Goal: Information Seeking & Learning: Learn about a topic

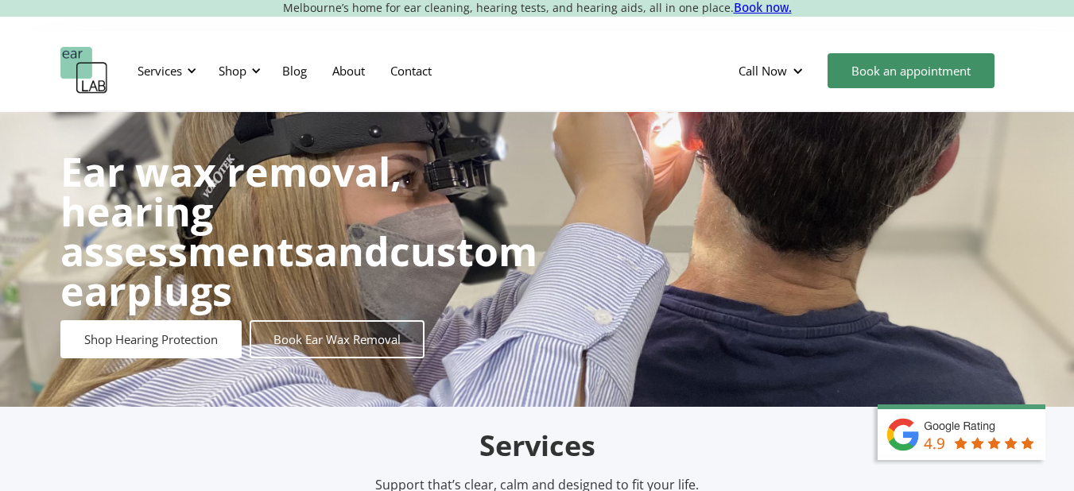
click at [546, 72] on div "Services Microsuction Unblocking your ears in the safest, fastest way possible.…" at bounding box center [537, 71] width 954 height 48
click at [246, 67] on div "Shop" at bounding box center [233, 71] width 28 height 16
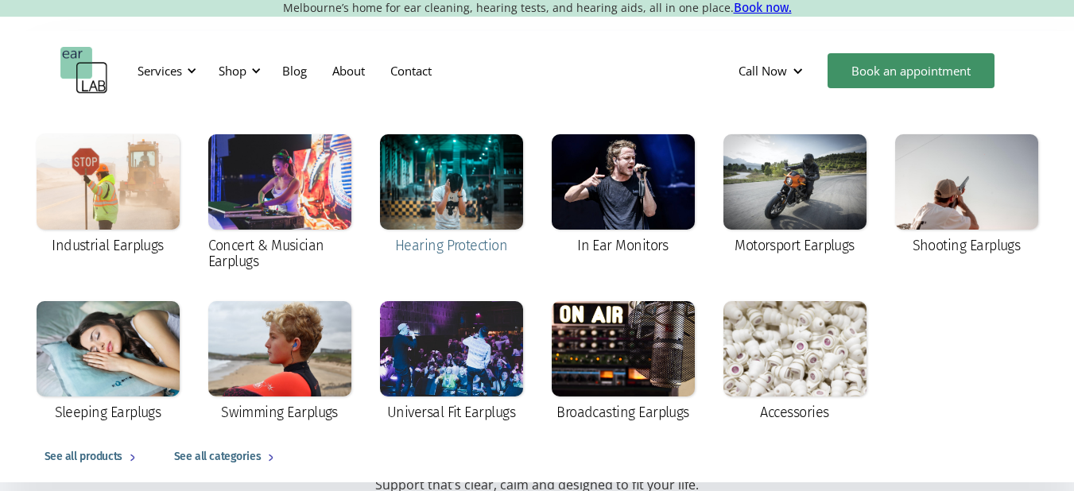
click at [477, 185] on div at bounding box center [451, 181] width 143 height 95
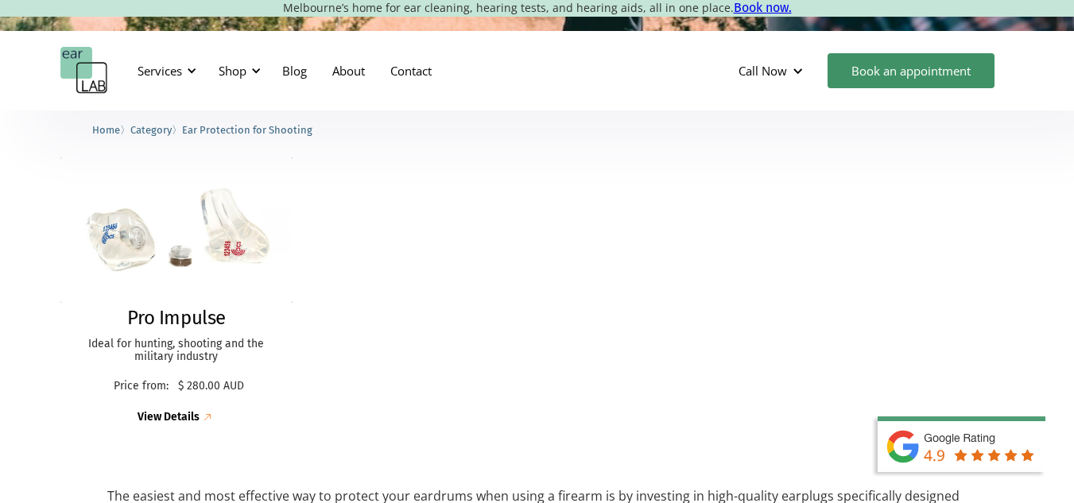
scroll to position [436, 0]
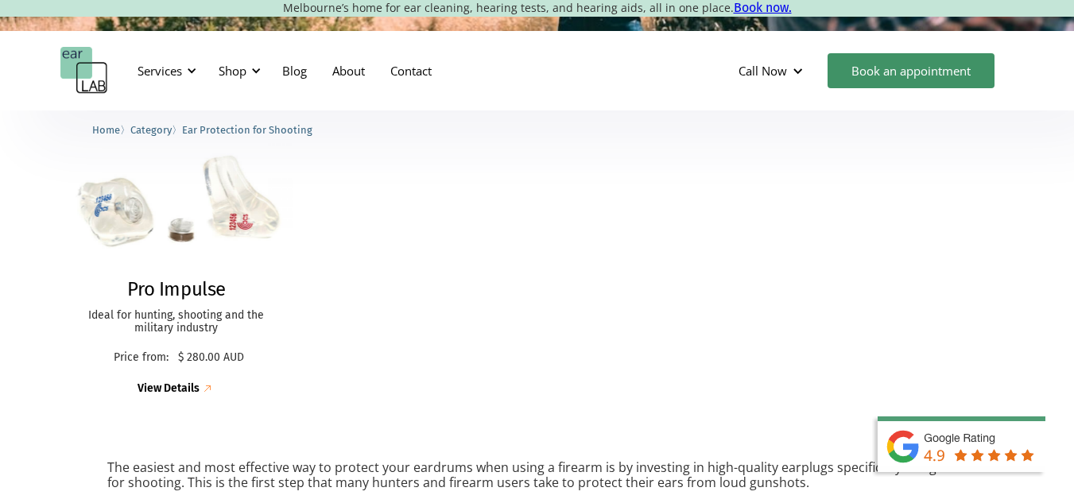
click at [219, 217] on img at bounding box center [177, 202] width 256 height 160
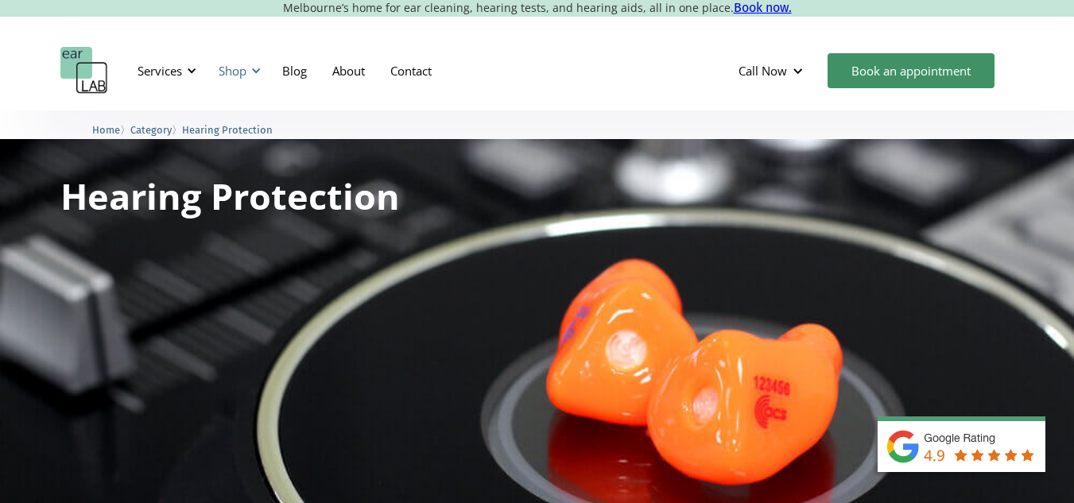
click at [233, 68] on div "Shop" at bounding box center [233, 71] width 28 height 16
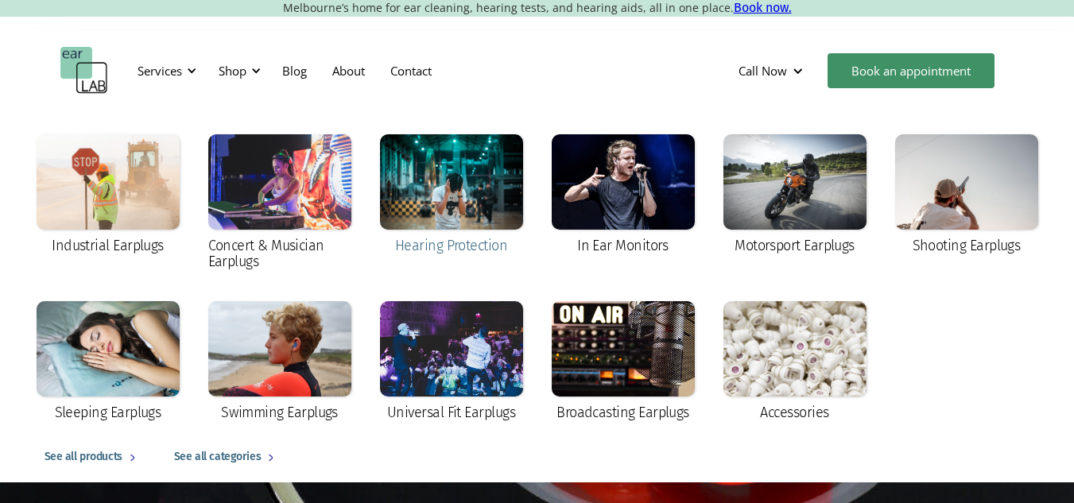
click at [420, 150] on div at bounding box center [451, 181] width 143 height 95
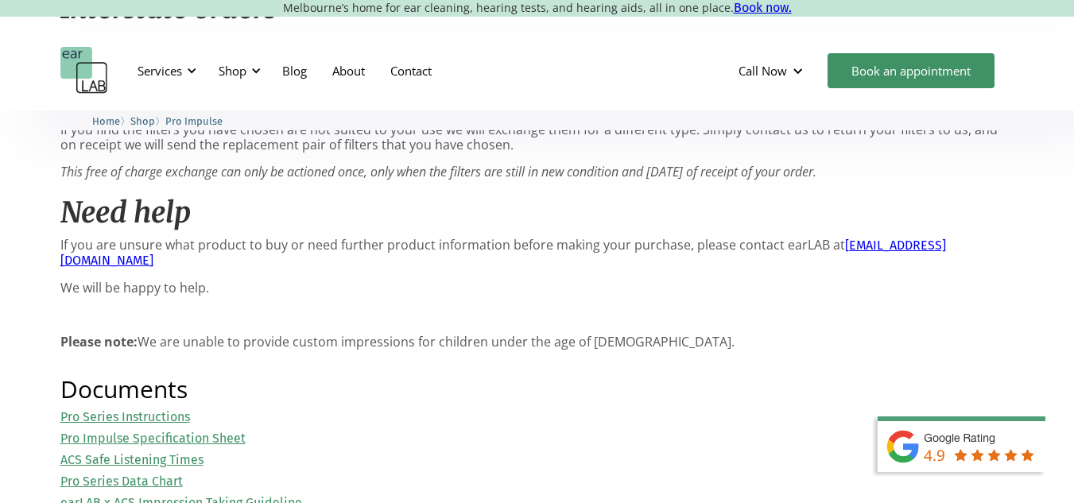
scroll to position [1427, 0]
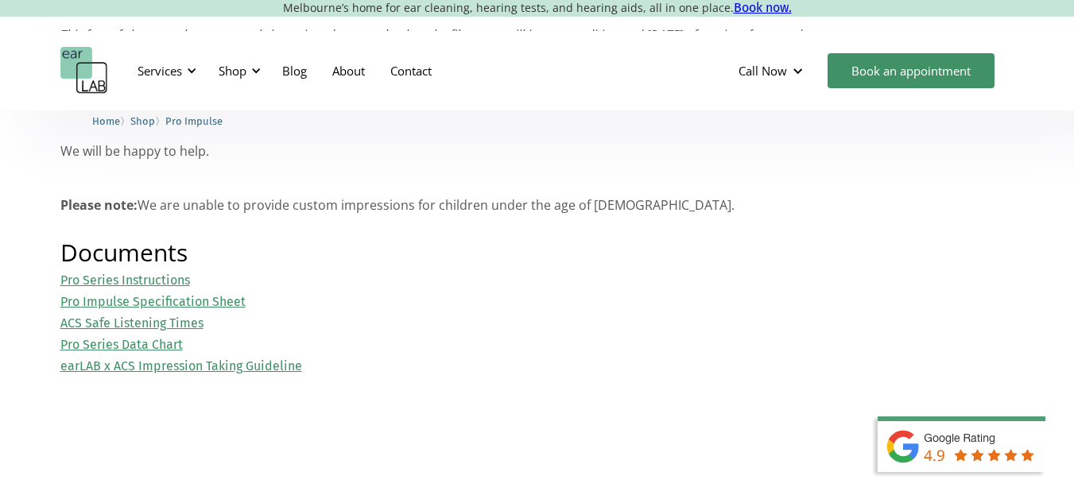
click at [176, 337] on link "Pro Series Data Chart" at bounding box center [121, 344] width 122 height 15
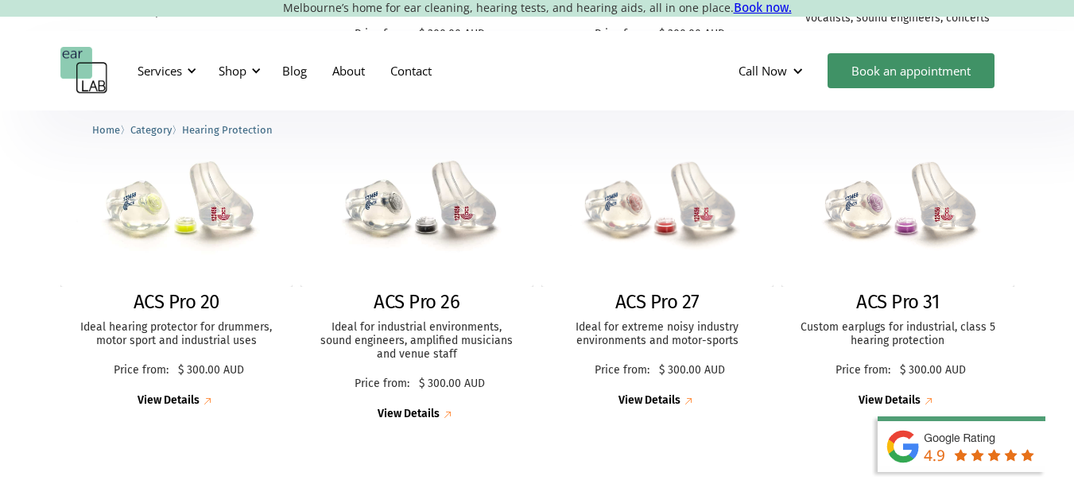
scroll to position [766, 0]
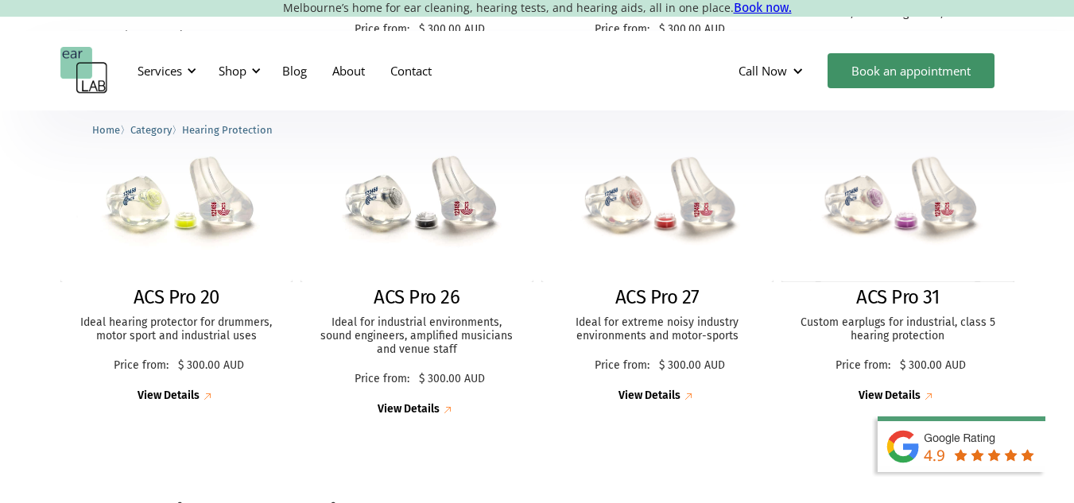
click at [1067, 191] on div "Total Block hear as little surrounding noise as possible Price from: $ 180.00 A…" at bounding box center [537, 113] width 1074 height 706
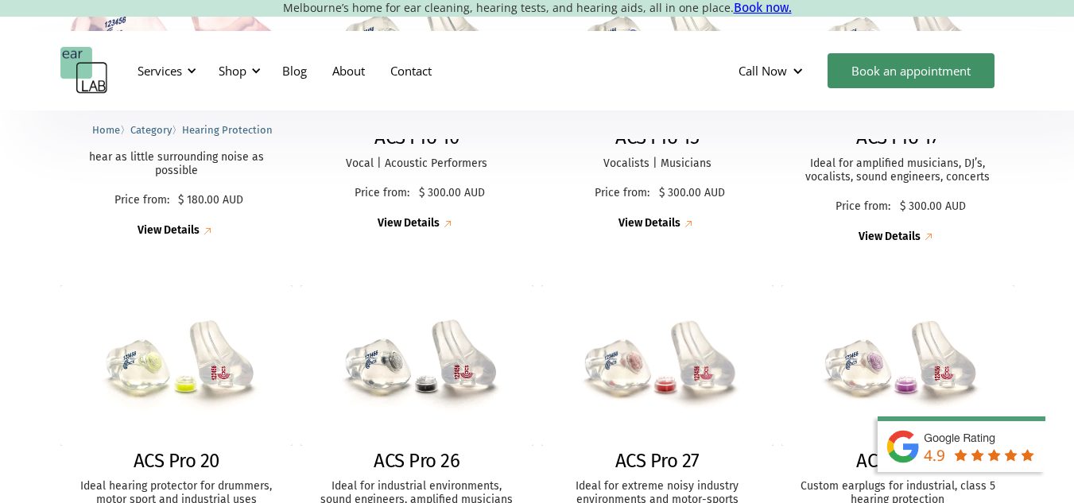
scroll to position [615, 0]
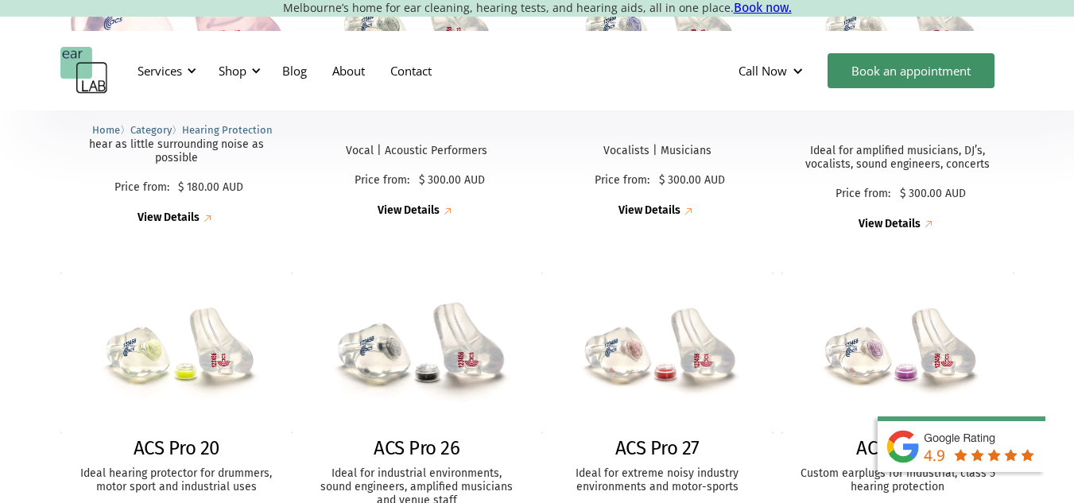
click at [444, 350] on img at bounding box center [417, 353] width 256 height 176
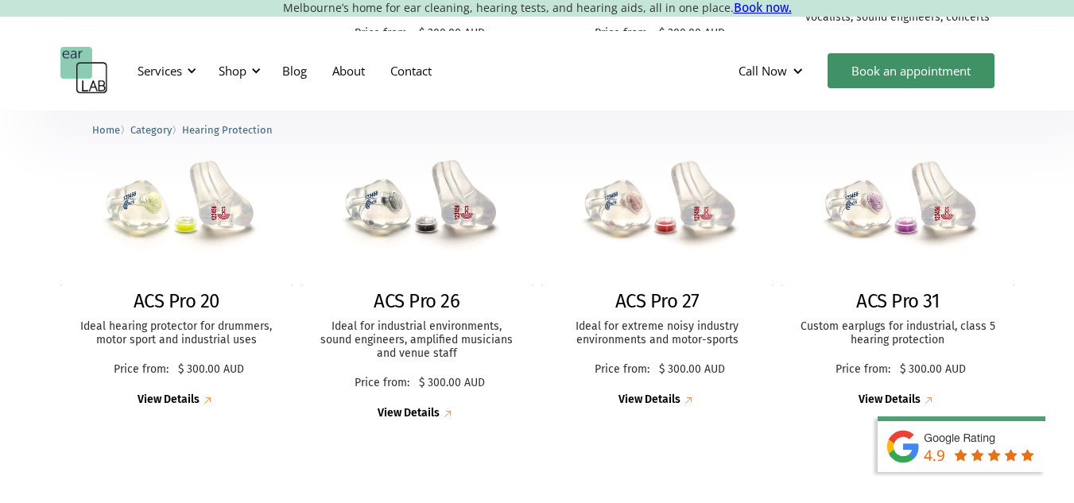
click at [520, 452] on div "Total Block hear as little surrounding noise as possible Price from: $ 180.00 A…" at bounding box center [537, 117] width 1074 height 706
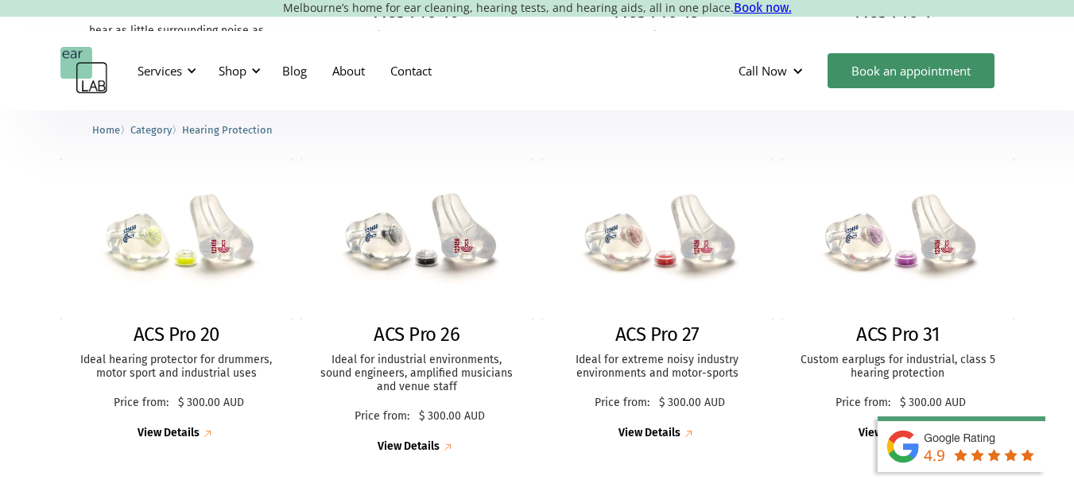
scroll to position [720, 0]
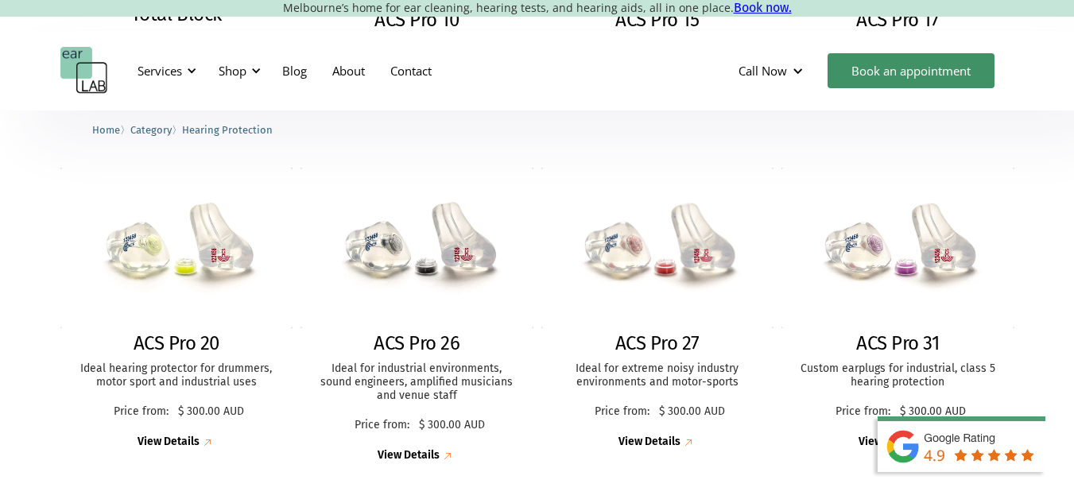
click at [553, 92] on div "Services Microsuction Unblocking your ears in the safest, fastest way possible.…" at bounding box center [537, 71] width 954 height 48
click at [504, 81] on div "Services Microsuction Unblocking your ears in the safest, fastest way possible.…" at bounding box center [537, 71] width 954 height 48
click at [576, 80] on div "Services Microsuction Unblocking your ears in the safest, fastest way possible.…" at bounding box center [537, 71] width 954 height 48
click at [255, 77] on div "Shop" at bounding box center [237, 71] width 56 height 48
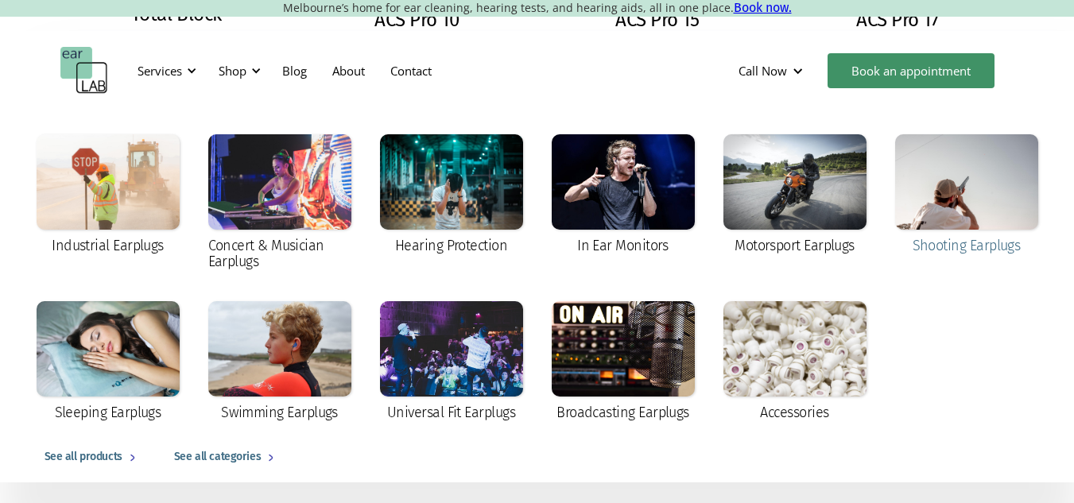
click at [926, 207] on div at bounding box center [966, 181] width 143 height 95
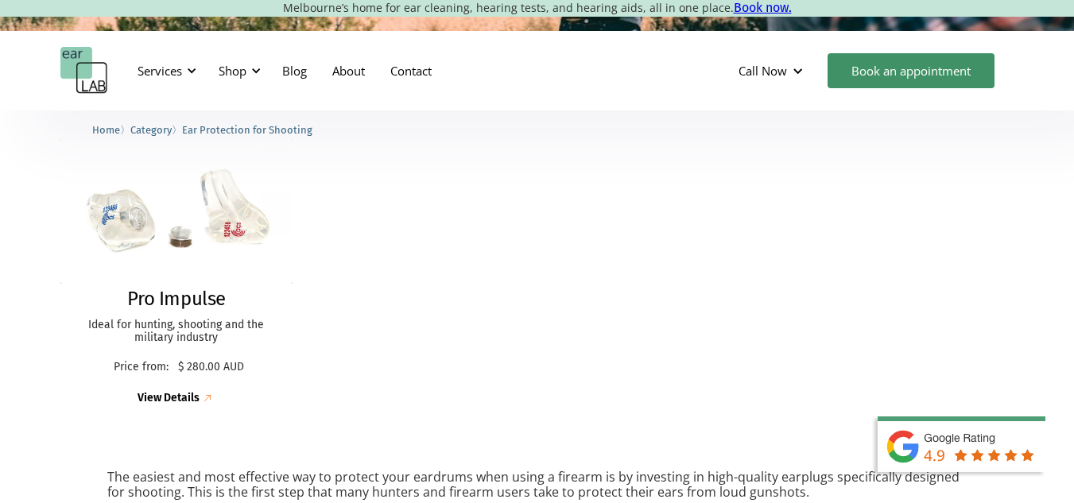
scroll to position [431, 0]
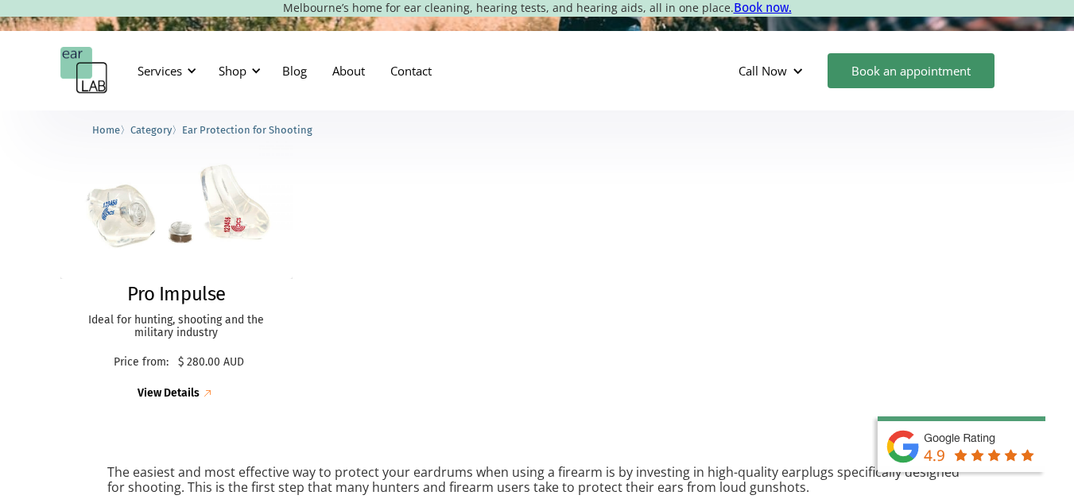
click at [538, 274] on div "Pro Impulse Ideal for hunting, shooting and the military industry Price from: $…" at bounding box center [537, 268] width 954 height 300
click at [926, 217] on div "Pro Impulse Ideal for hunting, shooting and the military industry Price from: $…" at bounding box center [537, 268] width 954 height 300
click at [670, 278] on div "Pro Impulse Ideal for hunting, shooting and the military industry Price from: $…" at bounding box center [537, 268] width 954 height 300
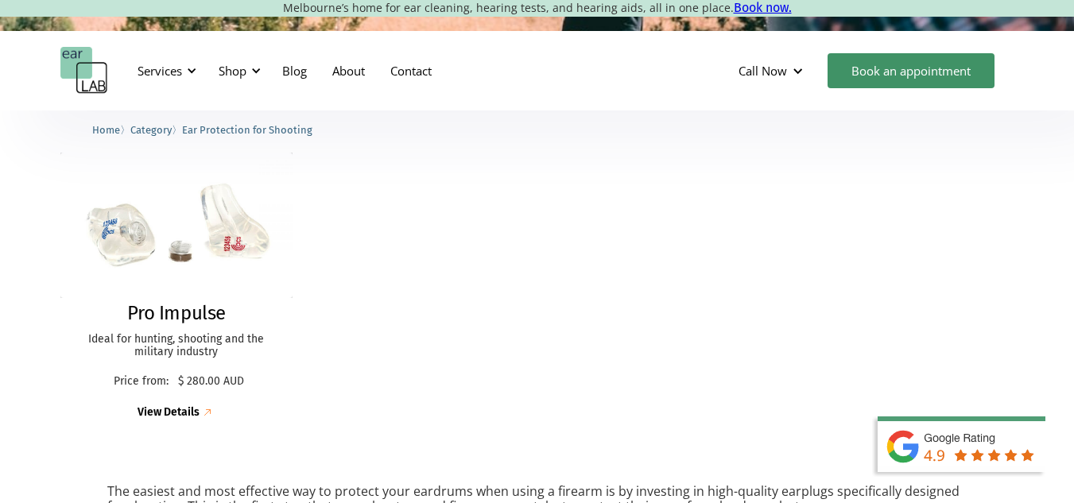
scroll to position [388, 0]
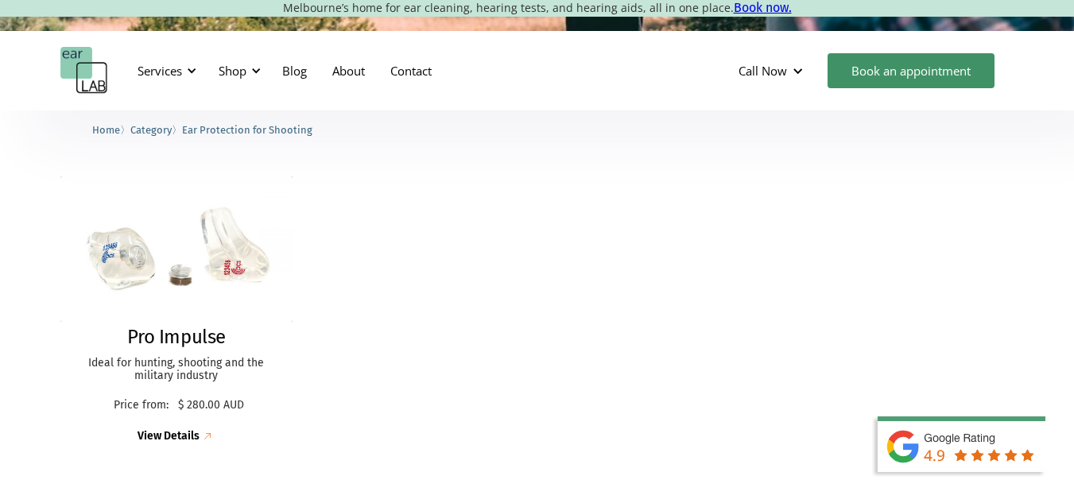
click at [971, 222] on div "Pro Impulse Ideal for hunting, shooting and the military industry Price from: $…" at bounding box center [537, 311] width 954 height 300
click at [662, 328] on div "Pro Impulse Ideal for hunting, shooting and the military industry Price from: $…" at bounding box center [537, 311] width 954 height 300
click at [440, 301] on div "Pro Impulse Ideal for hunting, shooting and the military industry Price from: $…" at bounding box center [537, 311] width 954 height 300
click at [412, 295] on div "Pro Impulse Ideal for hunting, shooting and the military industry Price from: $…" at bounding box center [537, 311] width 954 height 300
click at [256, 254] on img at bounding box center [177, 249] width 256 height 160
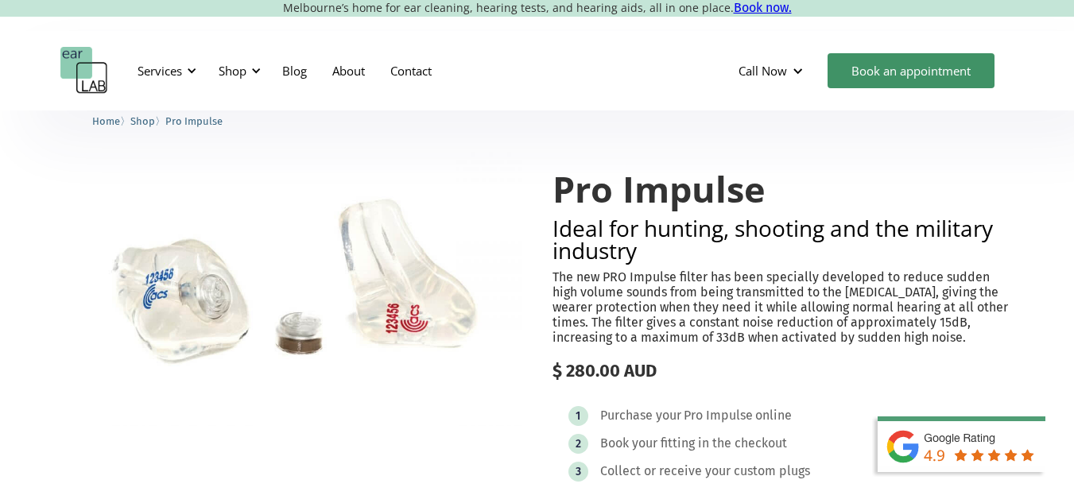
scroll to position [45, 0]
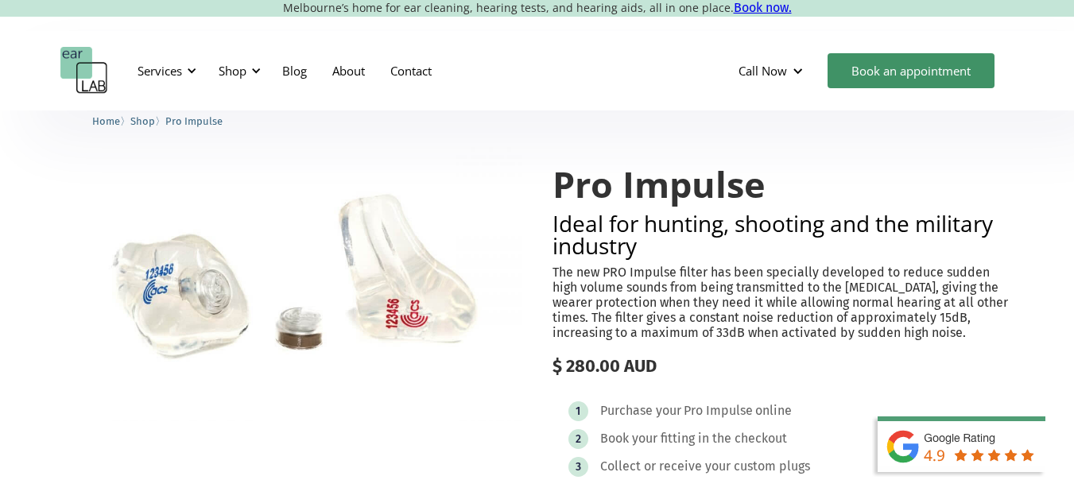
click at [982, 277] on p "The new PRO Impulse filter has been specially developed to reduce sudden high v…" at bounding box center [784, 303] width 462 height 76
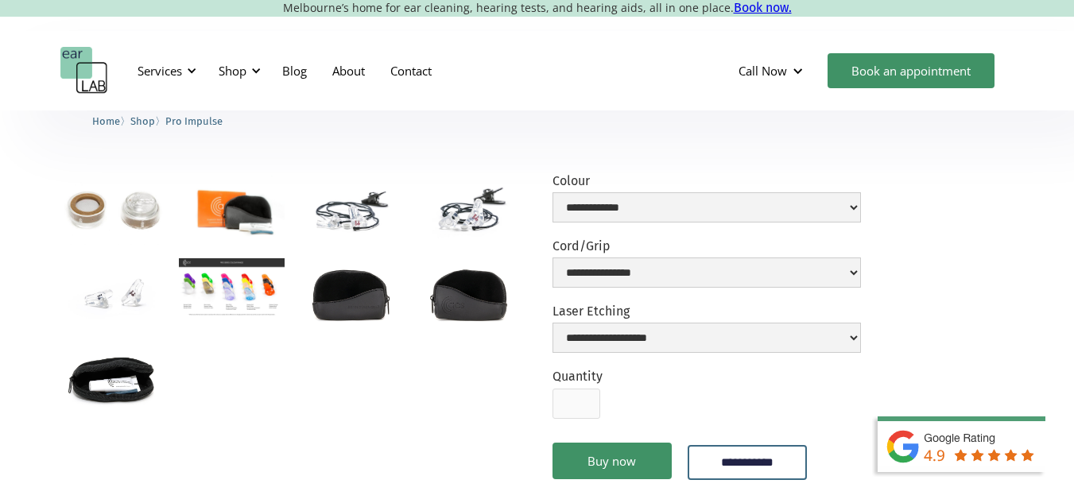
scroll to position [413, 0]
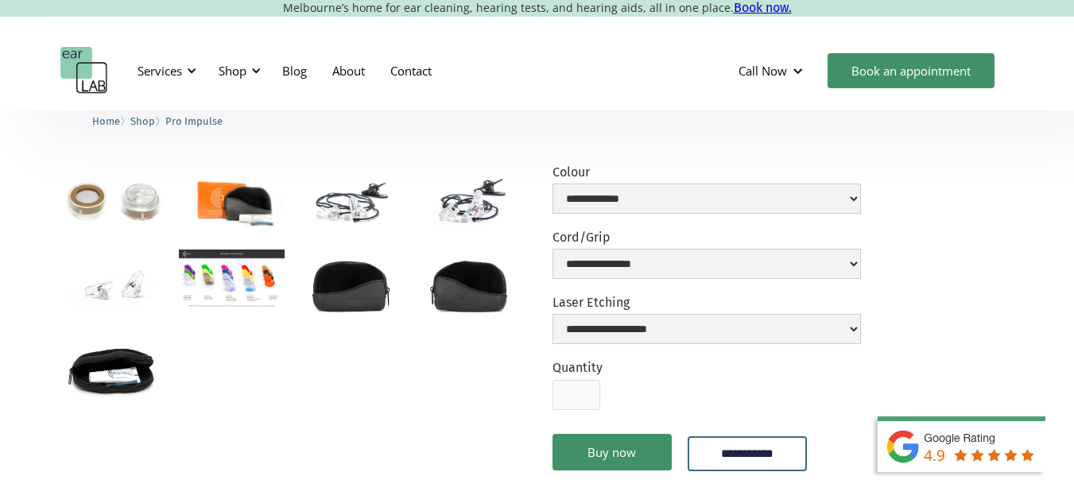
click at [265, 286] on img "open lightbox" at bounding box center [232, 280] width 106 height 60
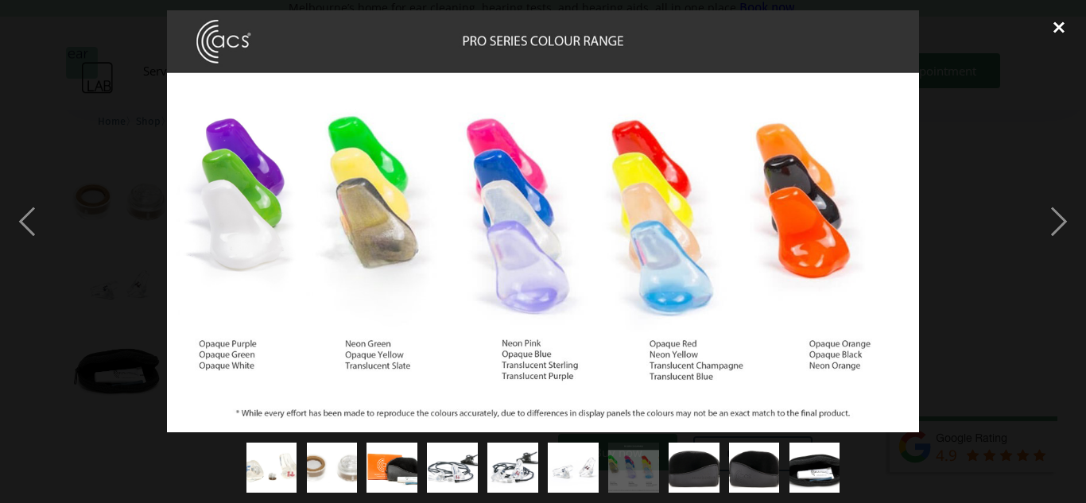
click at [1062, 25] on div "close lightbox" at bounding box center [1059, 27] width 54 height 35
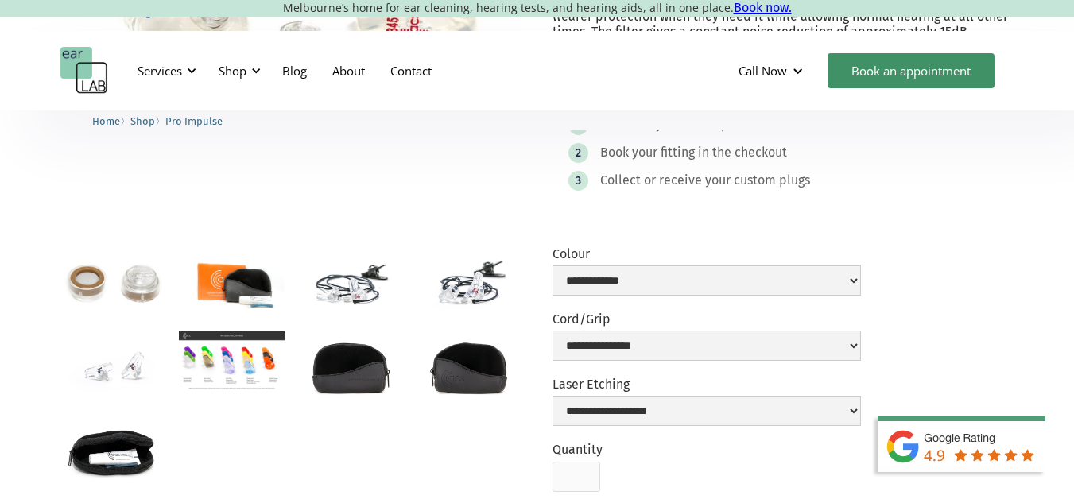
scroll to position [346, 0]
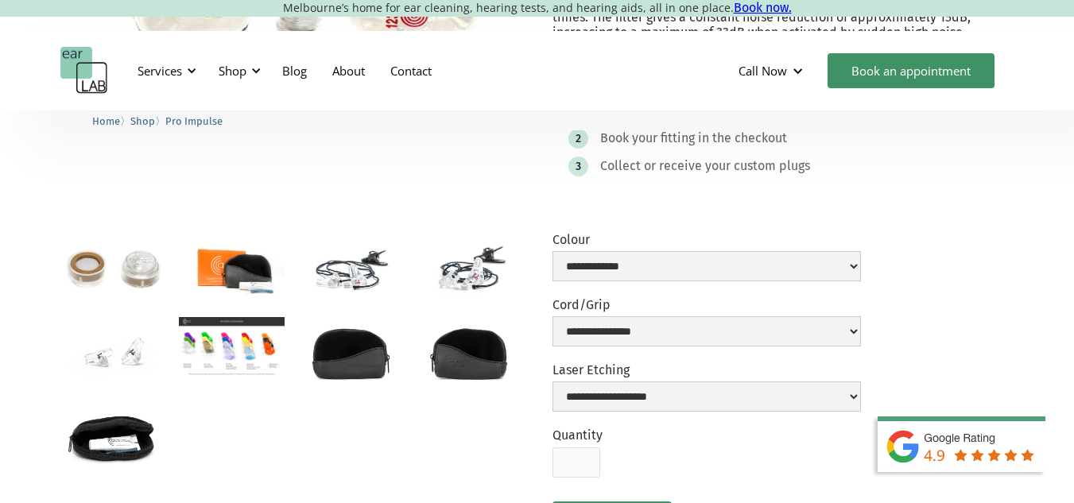
click at [331, 273] on img "open lightbox" at bounding box center [350, 269] width 106 height 70
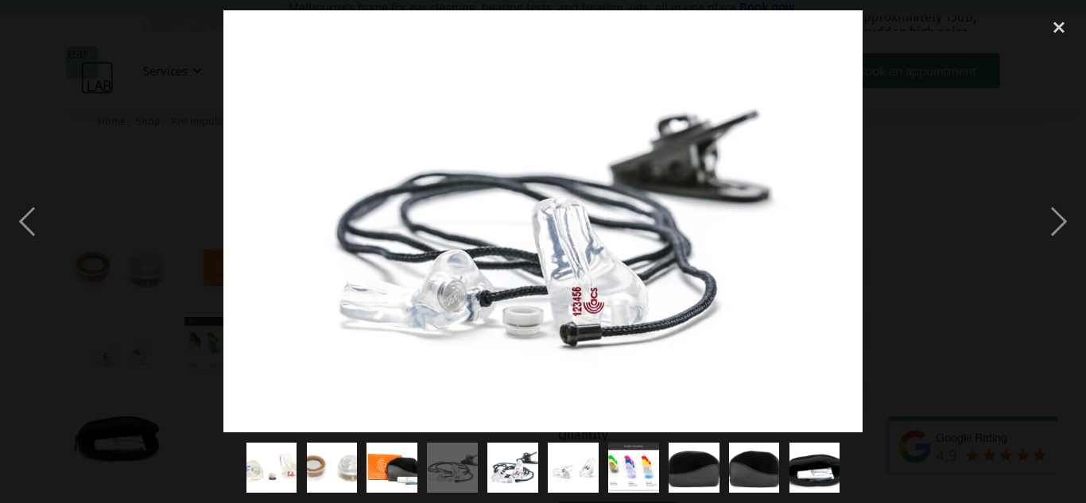
click at [989, 167] on div at bounding box center [543, 221] width 1086 height 423
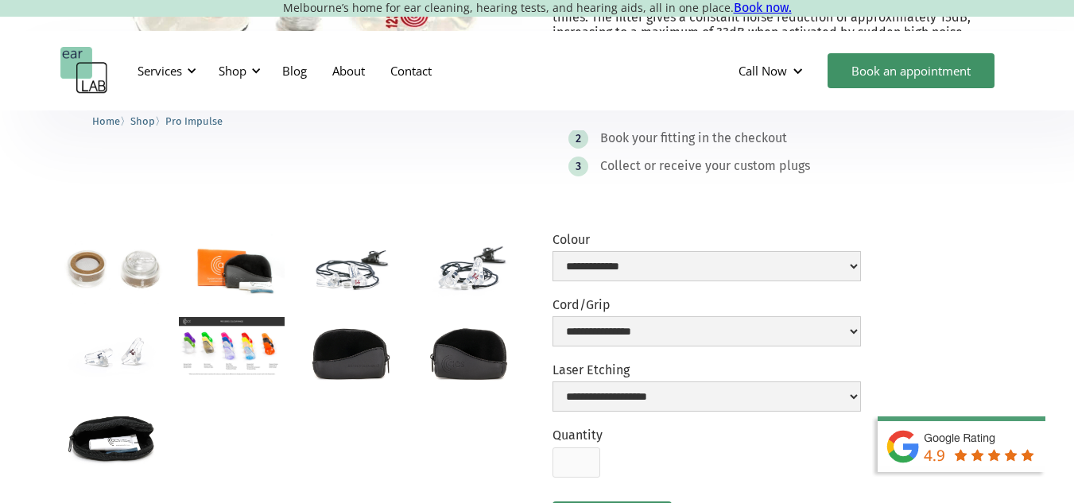
click at [464, 271] on img "open lightbox" at bounding box center [469, 269] width 106 height 70
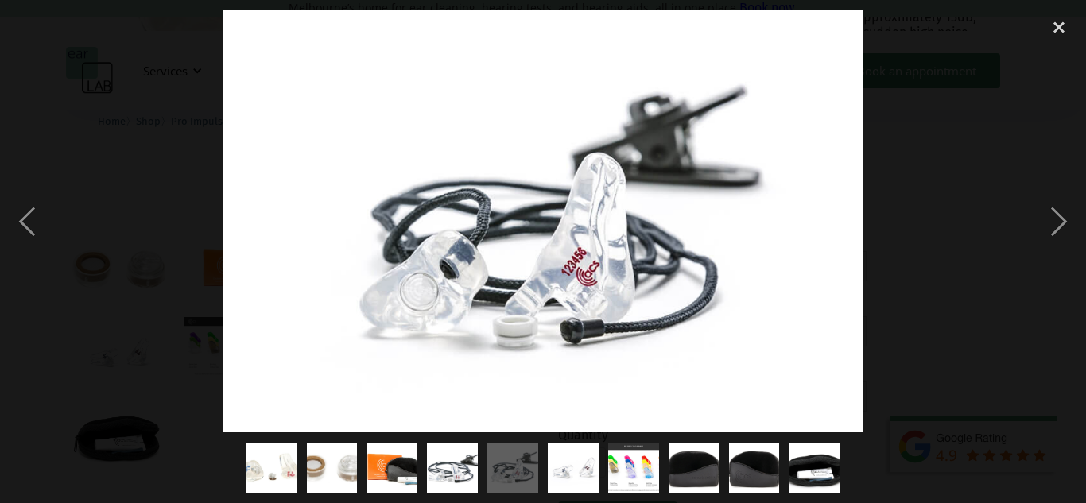
click at [992, 91] on div at bounding box center [543, 221] width 1086 height 423
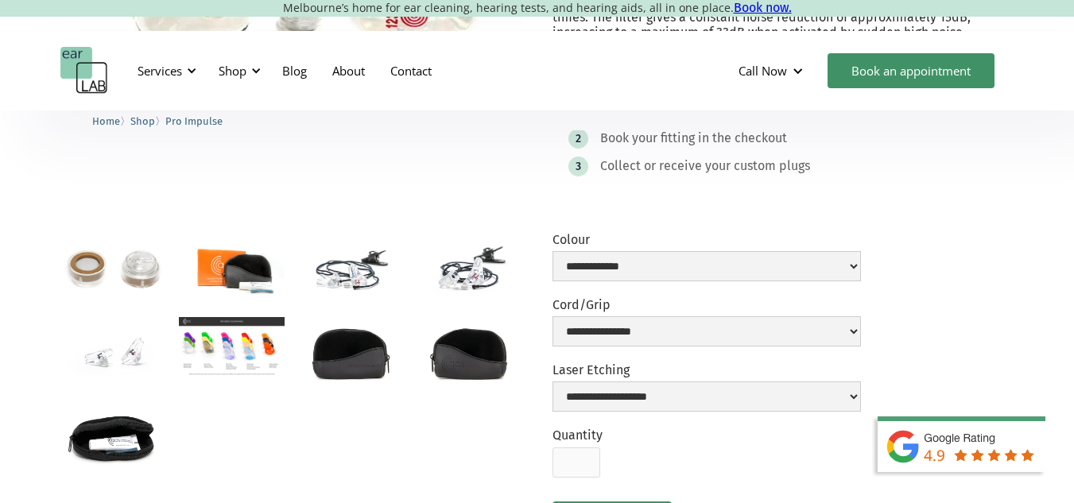
click at [142, 353] on img "open lightbox" at bounding box center [113, 352] width 106 height 70
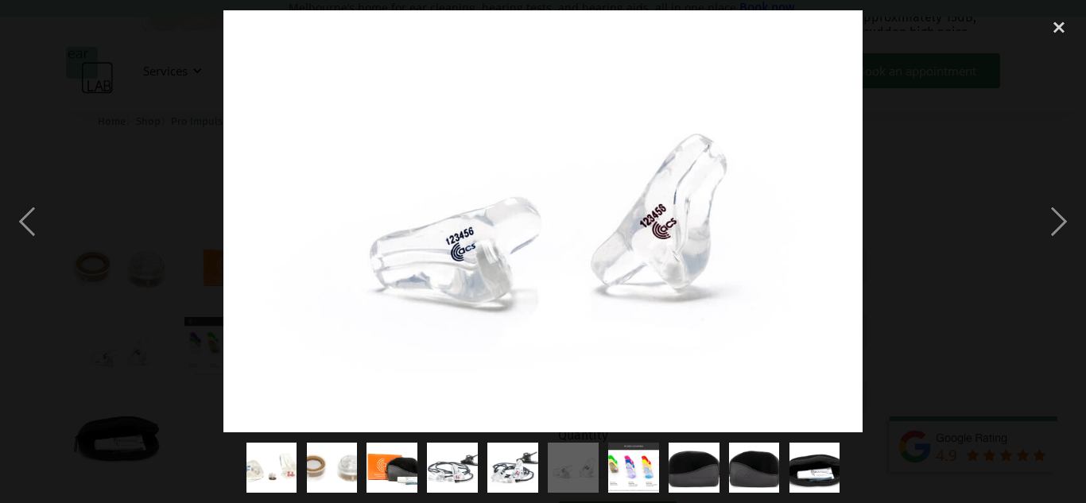
click at [1031, 172] on div at bounding box center [543, 221] width 1086 height 423
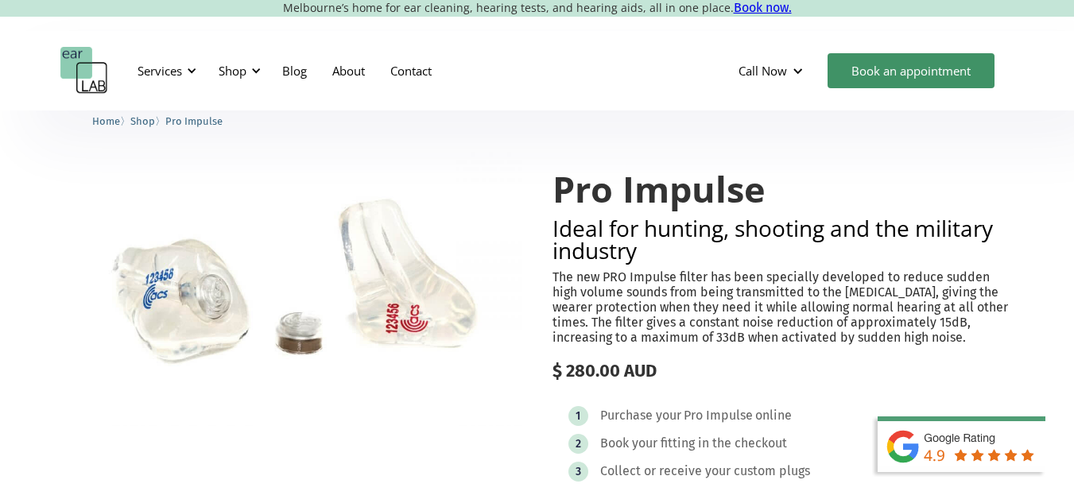
scroll to position [37, 0]
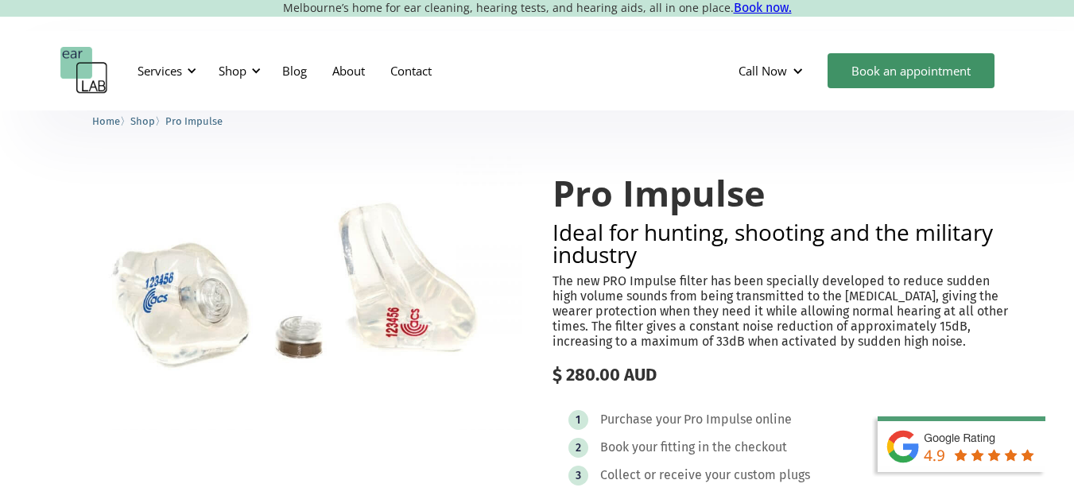
click at [1002, 182] on h1 "Pro Impulse" at bounding box center [784, 193] width 462 height 40
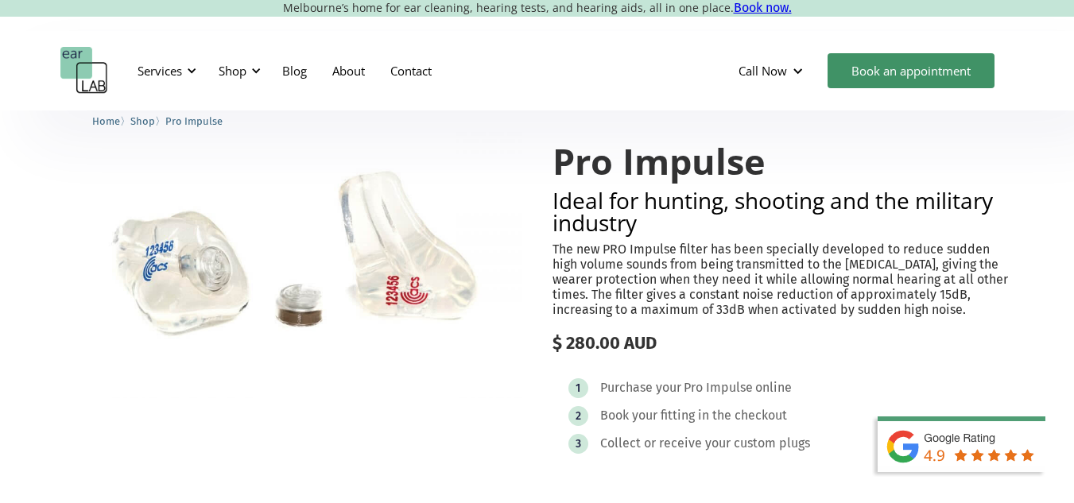
scroll to position [55, 0]
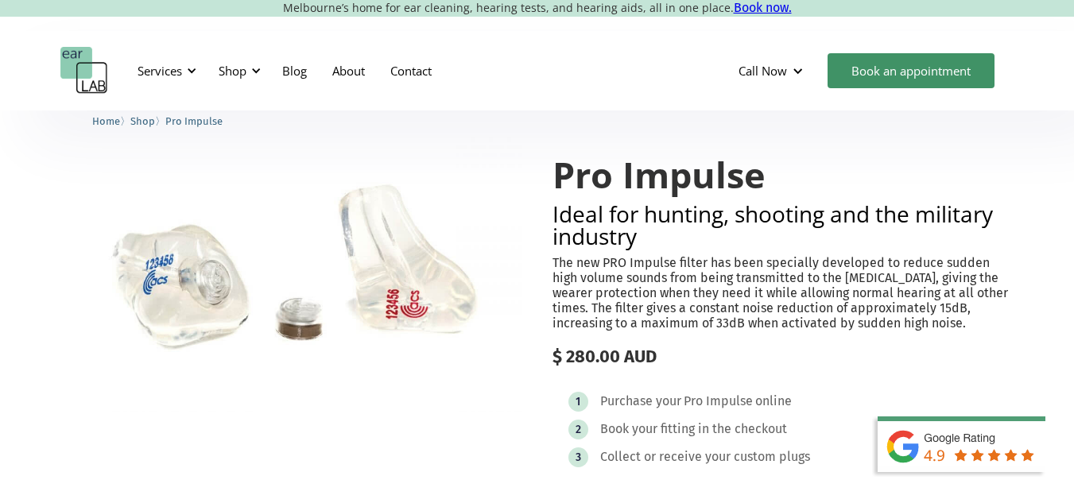
click at [921, 188] on h1 "Pro Impulse" at bounding box center [784, 175] width 462 height 40
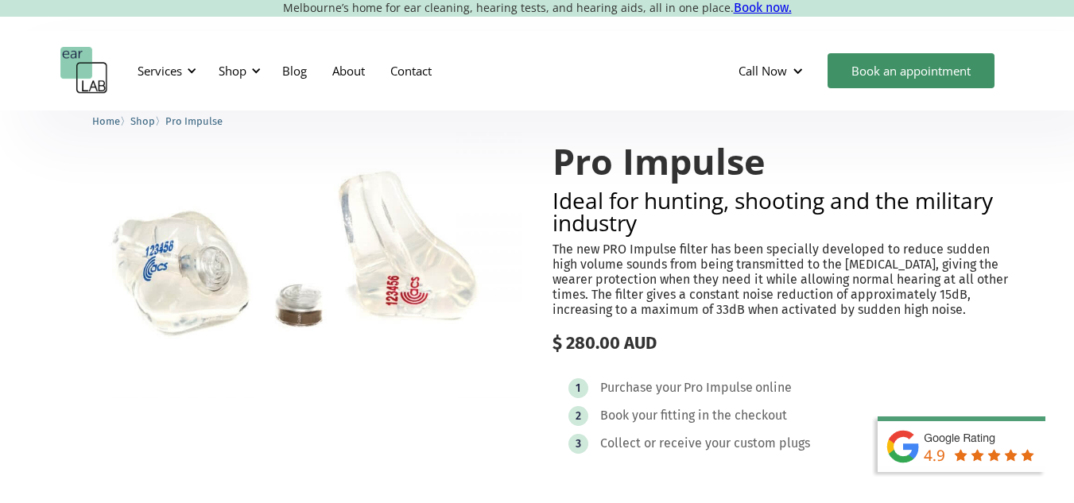
scroll to position [82, 0]
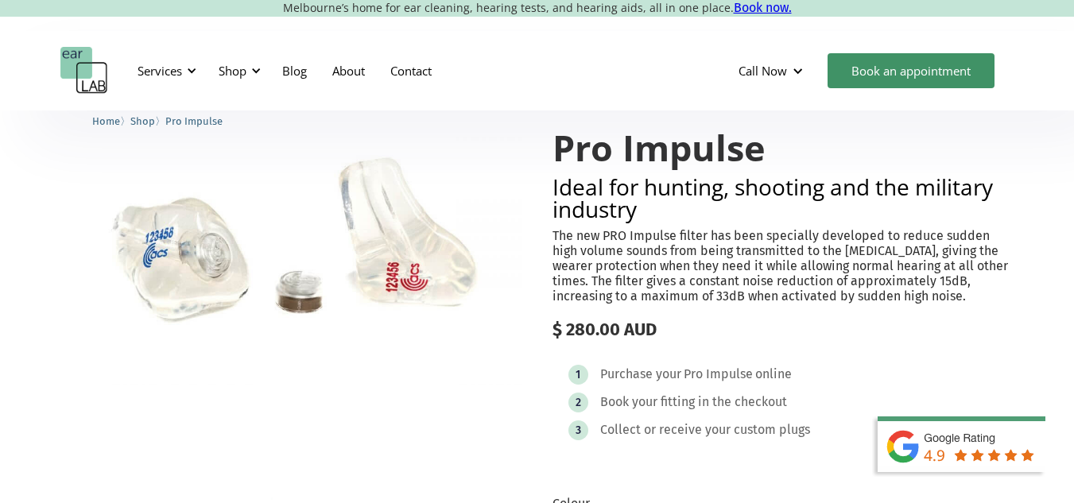
click at [951, 161] on h1 "Pro Impulse" at bounding box center [784, 148] width 462 height 40
click at [939, 228] on p "The new PRO Impulse filter has been specially developed to reduce sudden high v…" at bounding box center [784, 266] width 462 height 76
click at [242, 71] on div "Shop" at bounding box center [233, 71] width 28 height 16
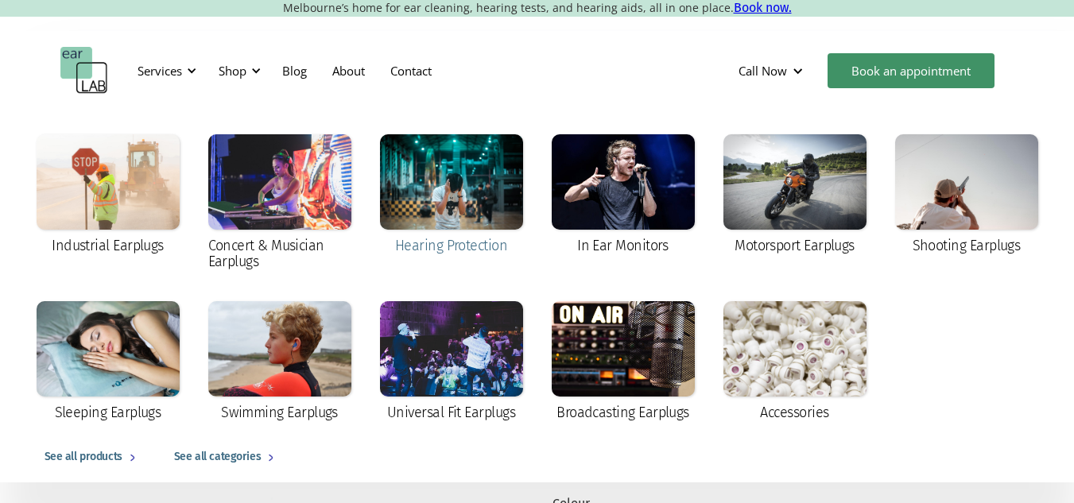
click at [464, 205] on div at bounding box center [451, 181] width 143 height 95
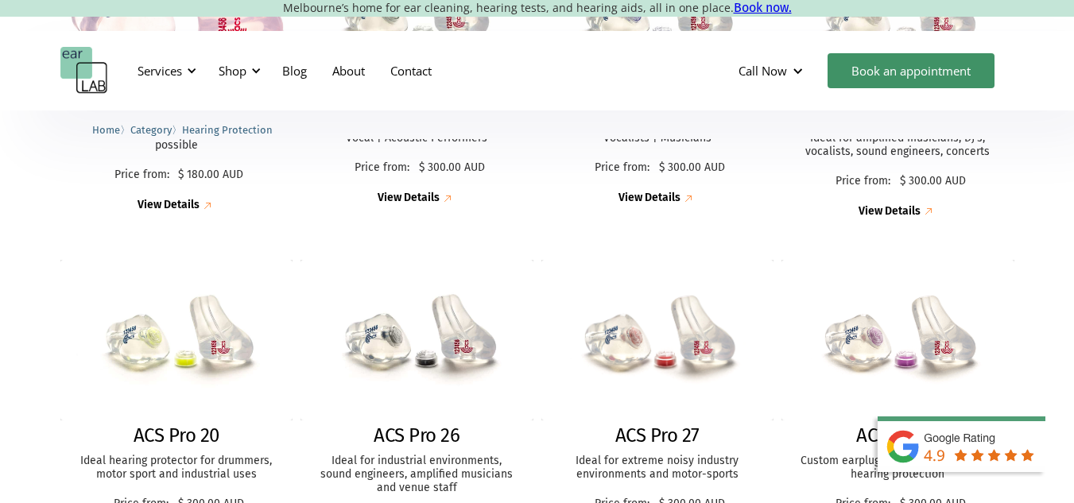
scroll to position [644, 0]
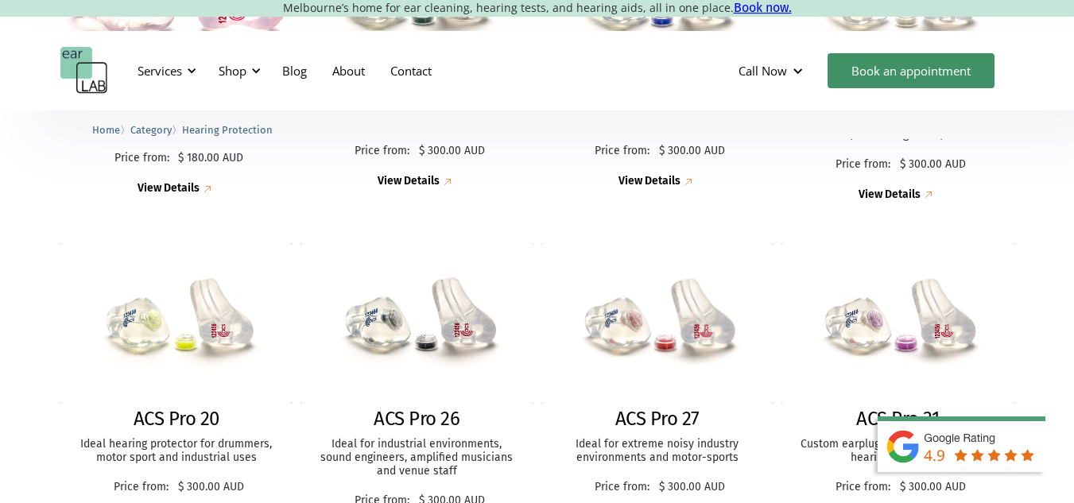
click at [434, 356] on img at bounding box center [416, 324] width 255 height 176
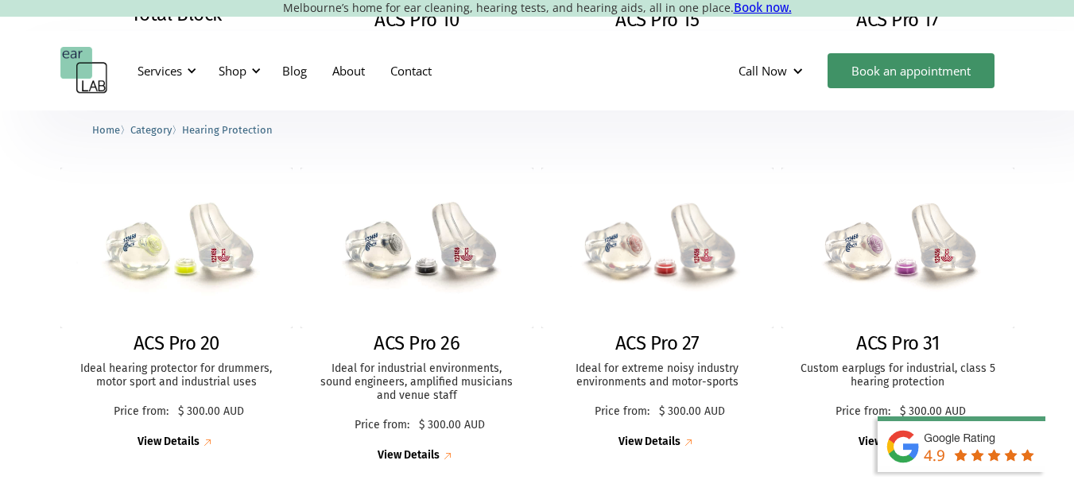
scroll to position [724, 0]
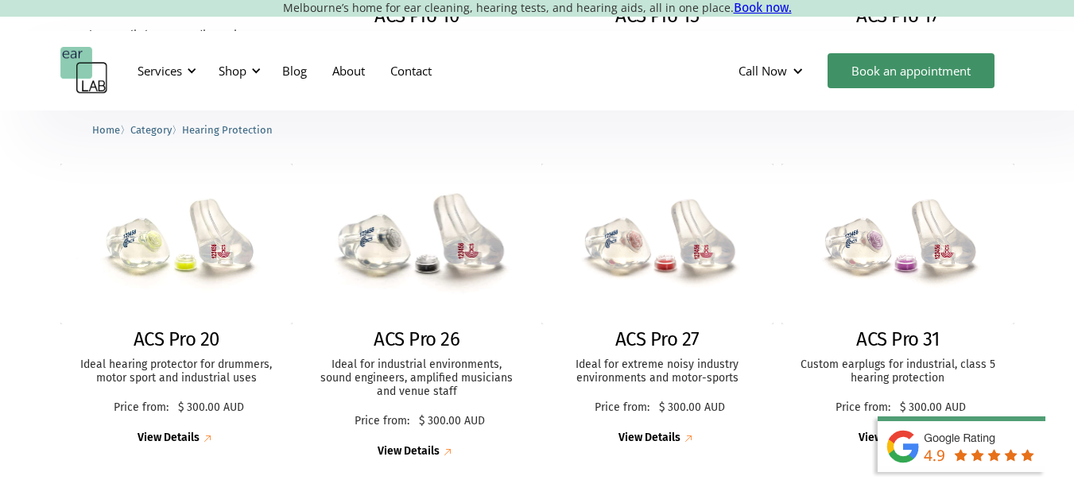
click at [465, 251] on img at bounding box center [417, 244] width 256 height 176
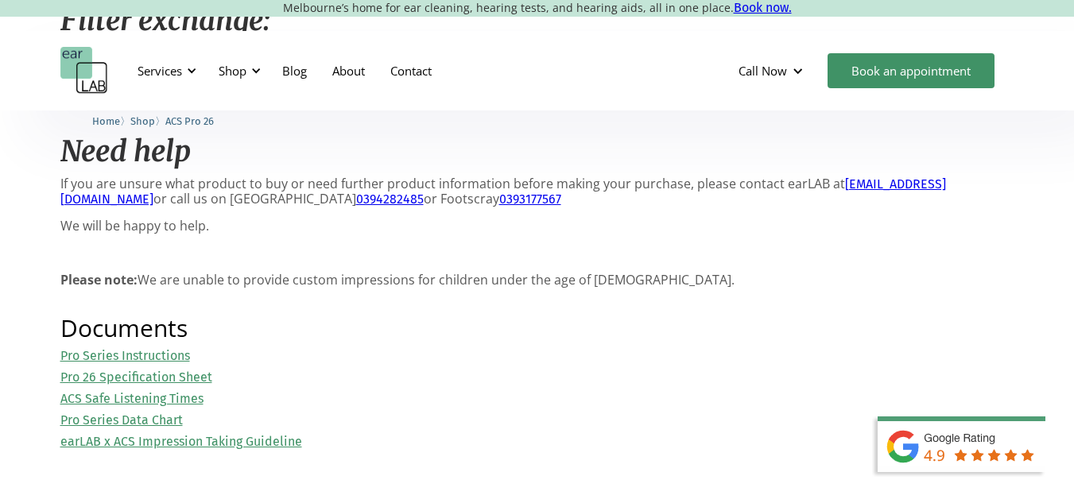
scroll to position [1714, 0]
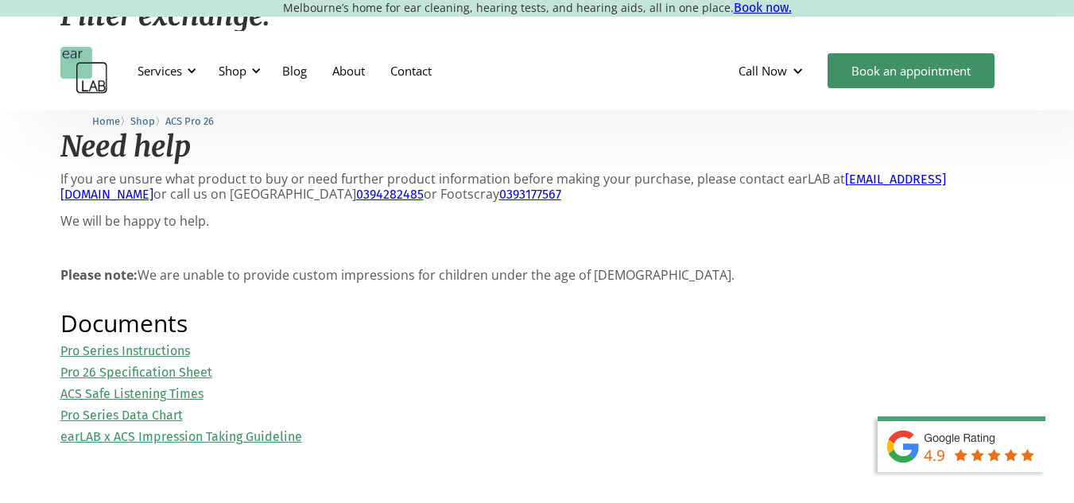
click at [164, 414] on link "Pro Series Data Chart" at bounding box center [121, 415] width 122 height 15
